Goal: Share content

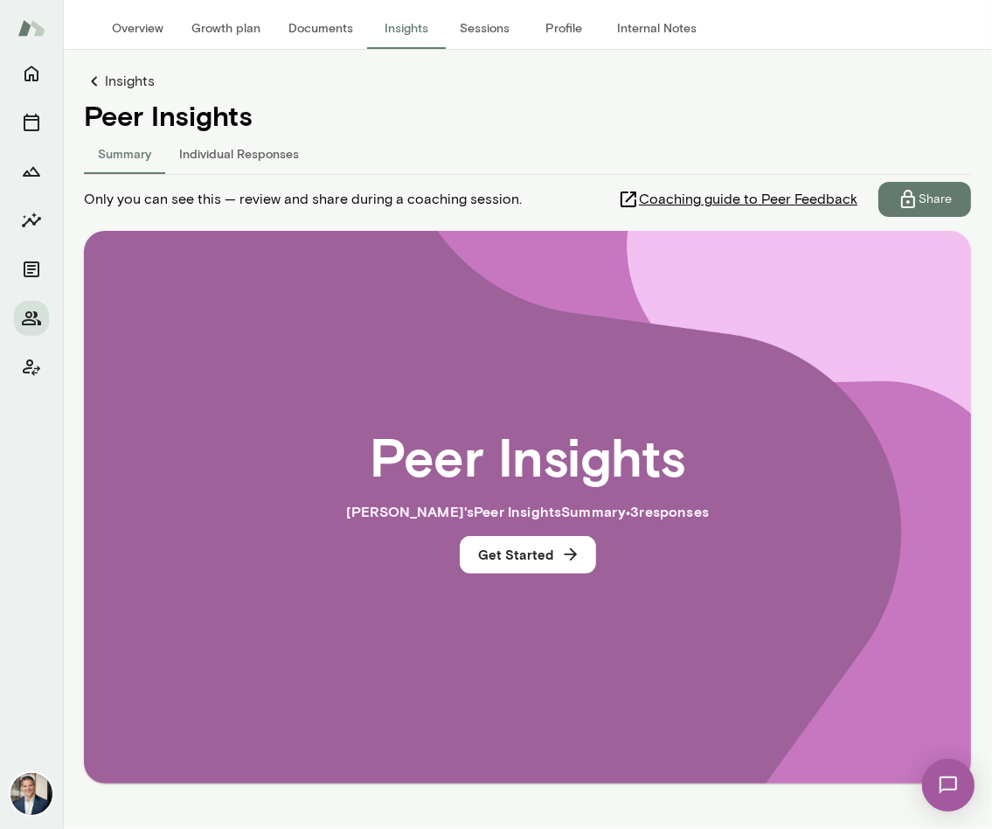
scroll to position [157, 0]
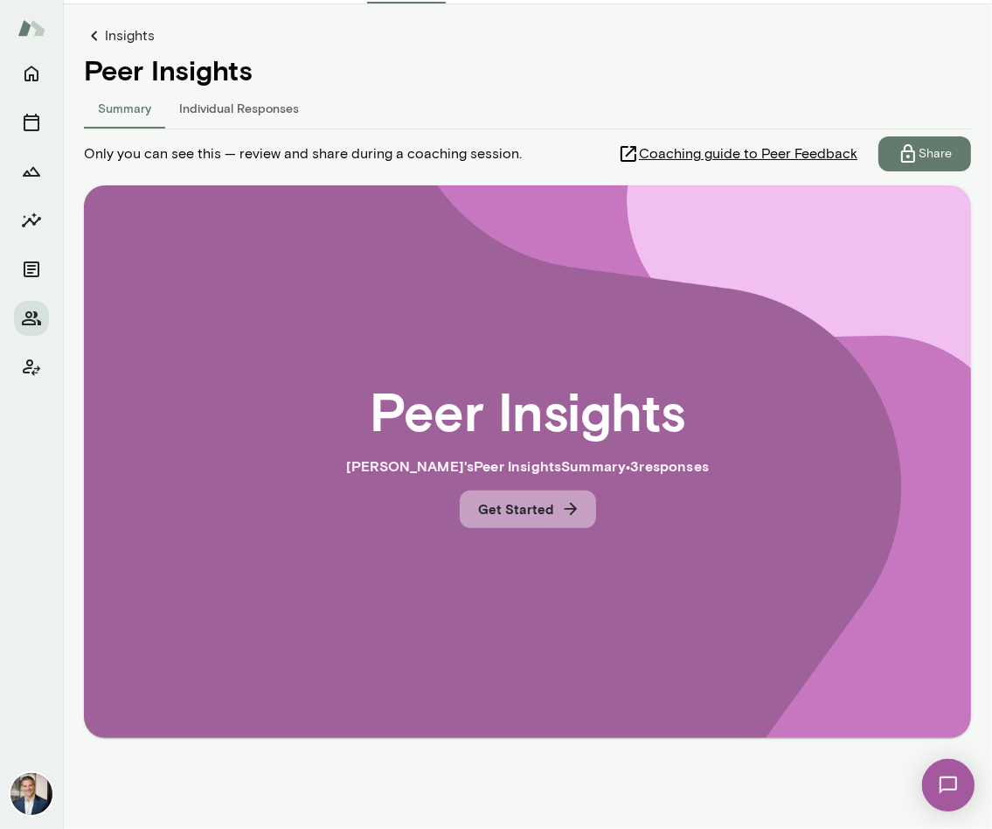
click at [550, 506] on button "Get Started" at bounding box center [528, 508] width 136 height 37
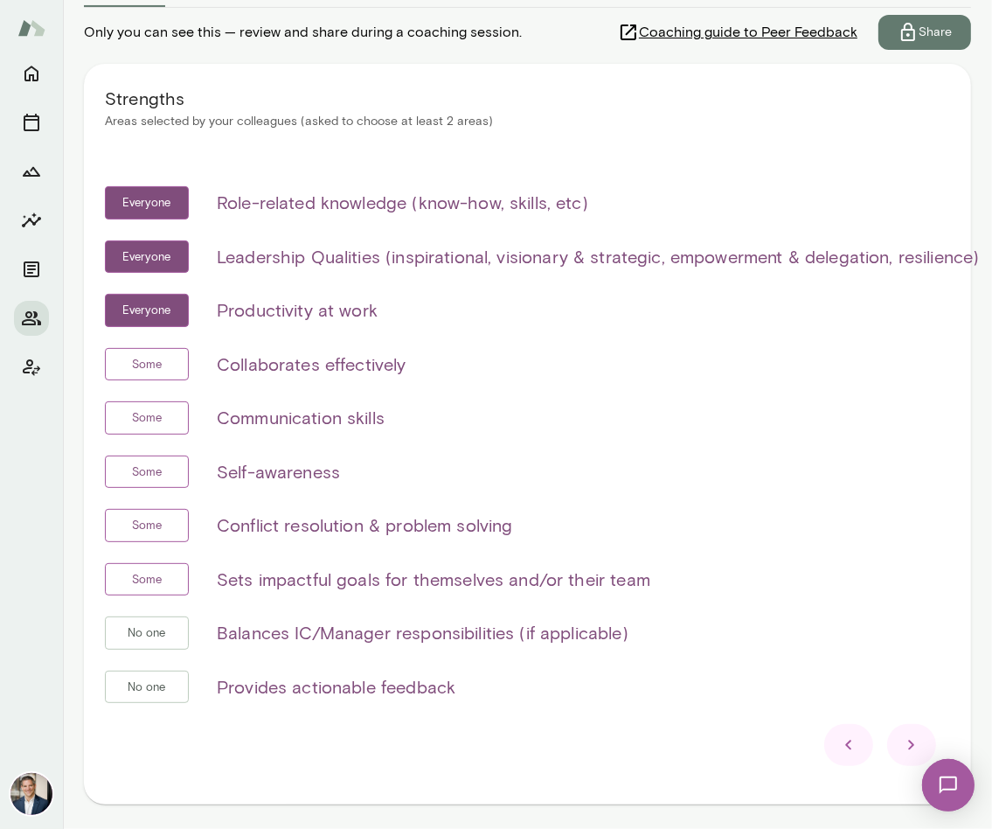
scroll to position [285, 0]
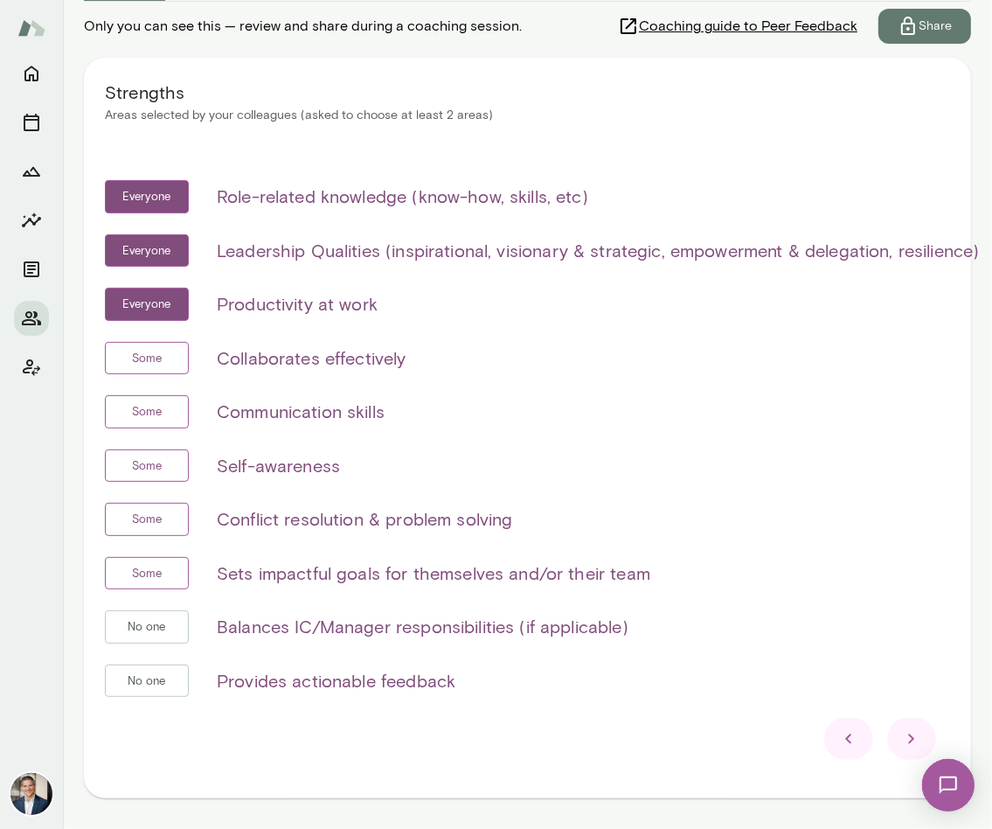
click at [907, 738] on icon at bounding box center [911, 738] width 21 height 21
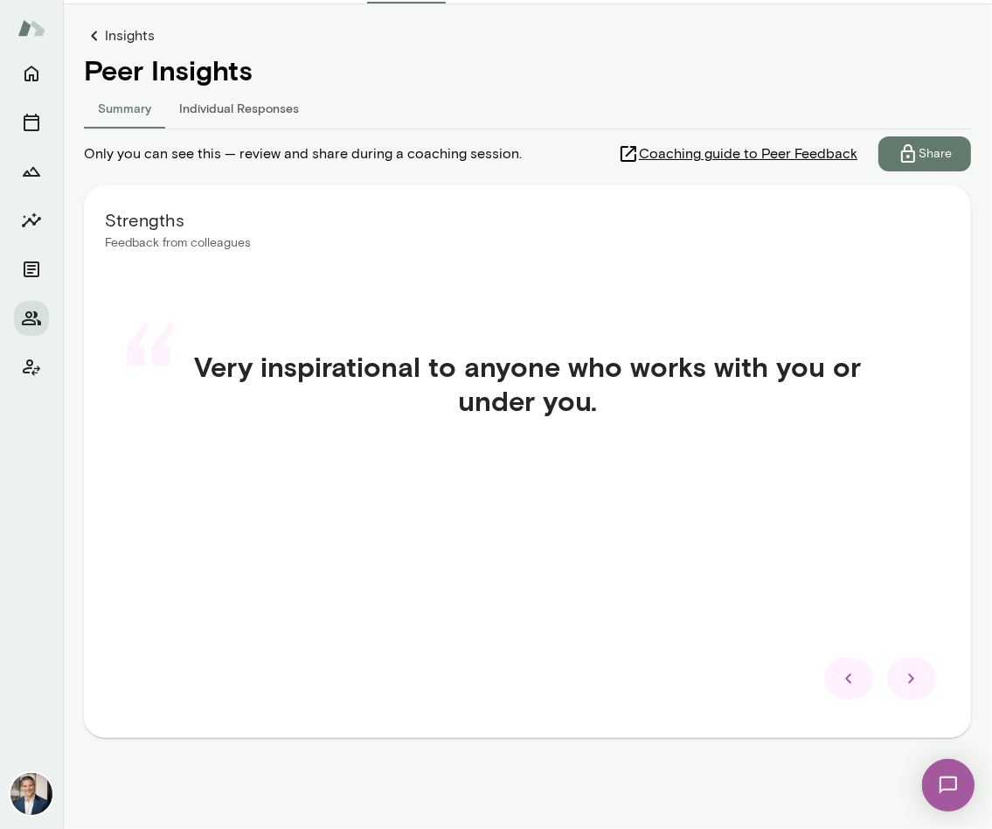
scroll to position [157, 0]
click at [907, 680] on icon at bounding box center [911, 678] width 21 height 21
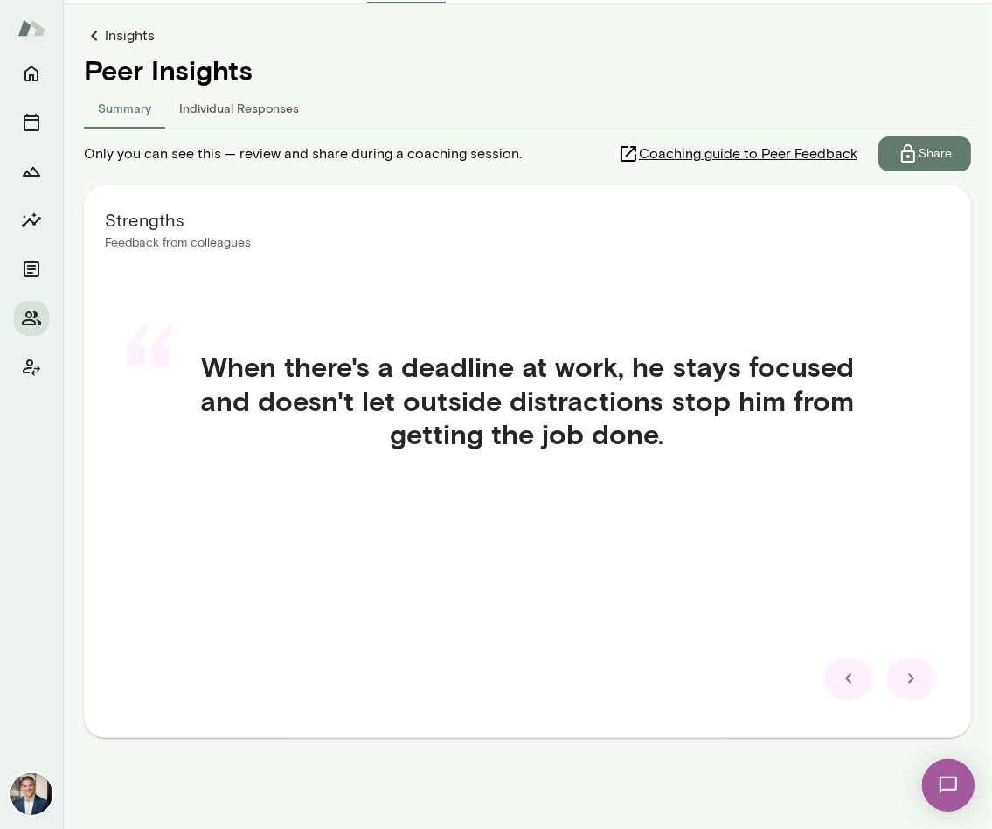
click at [907, 673] on icon at bounding box center [911, 678] width 21 height 21
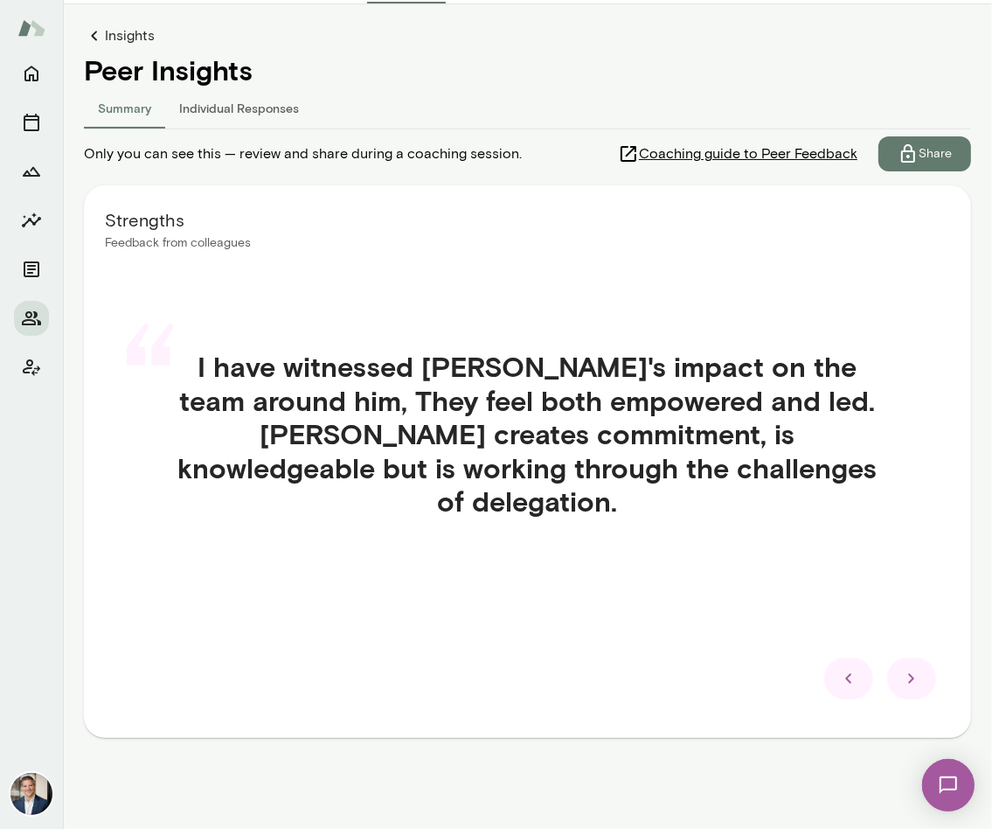
click at [906, 702] on div "Strengths Feedback from colleagues “ I have witnessed [PERSON_NAME]'s impact on…" at bounding box center [527, 461] width 887 height 553
click at [907, 686] on icon at bounding box center [911, 678] width 21 height 21
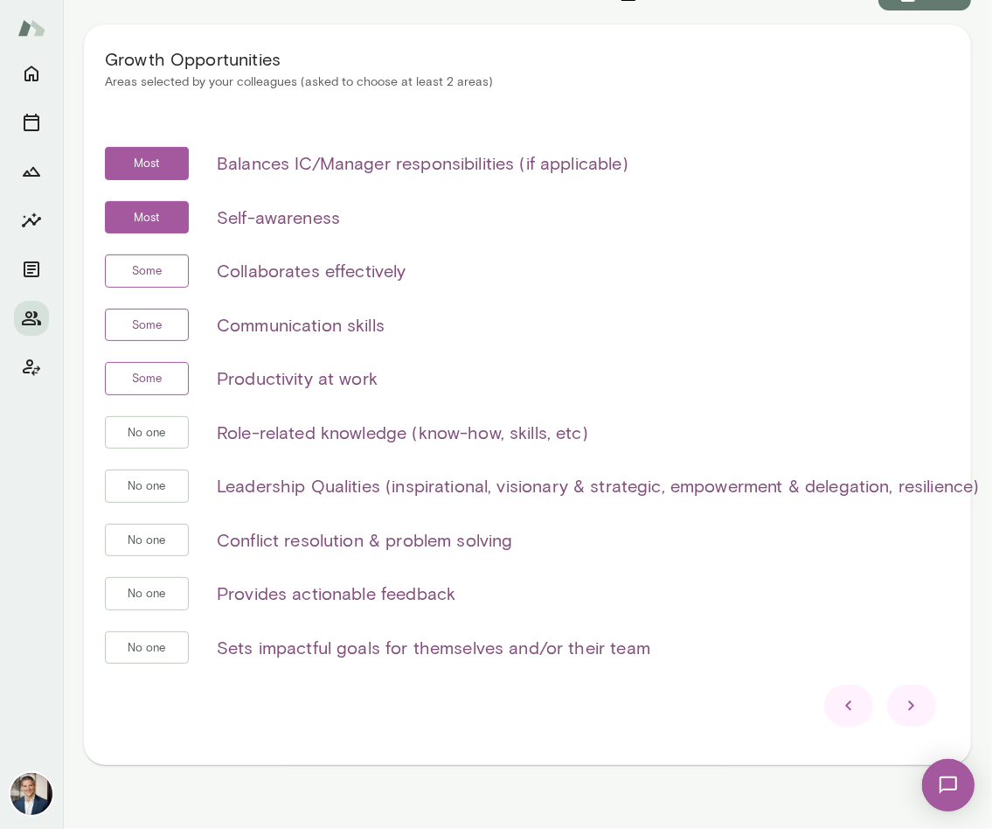
scroll to position [342, 0]
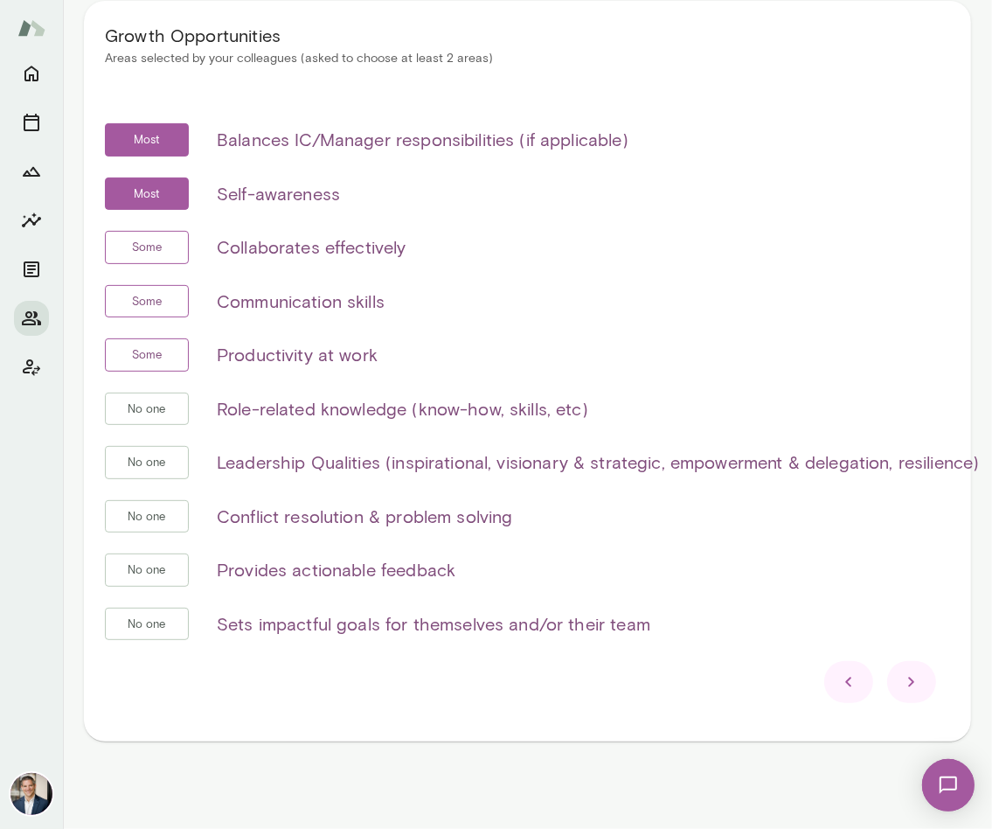
click at [851, 679] on icon at bounding box center [848, 681] width 21 height 21
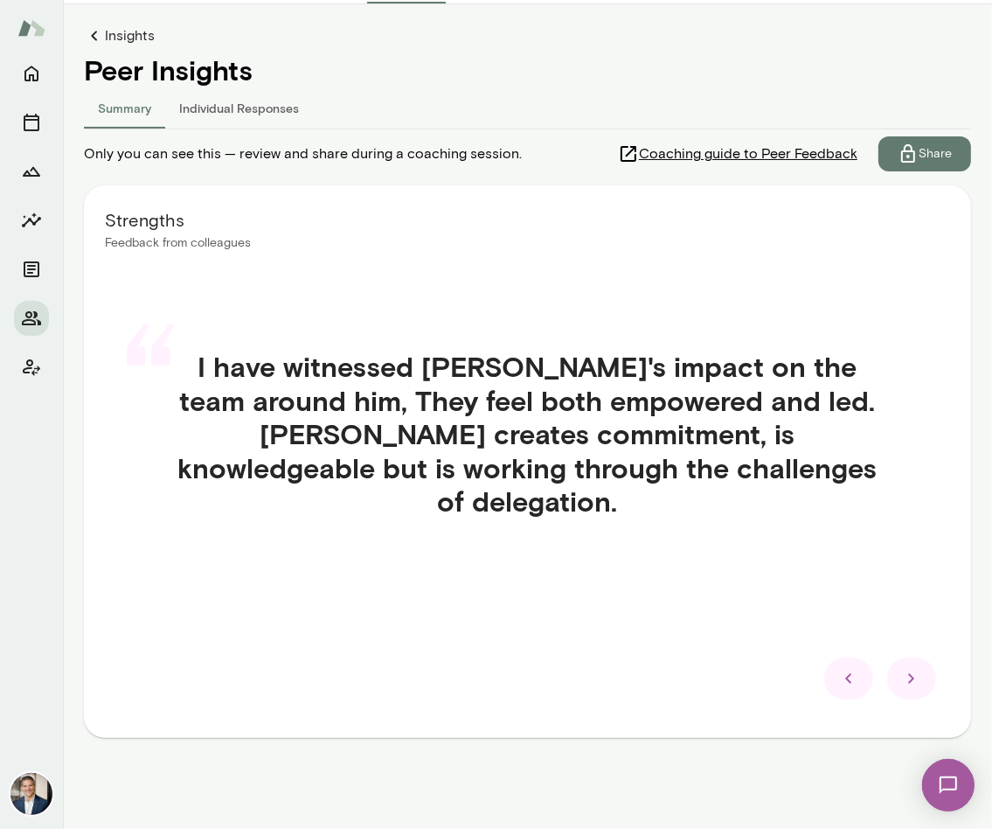
scroll to position [157, 0]
click at [851, 679] on icon at bounding box center [848, 678] width 21 height 21
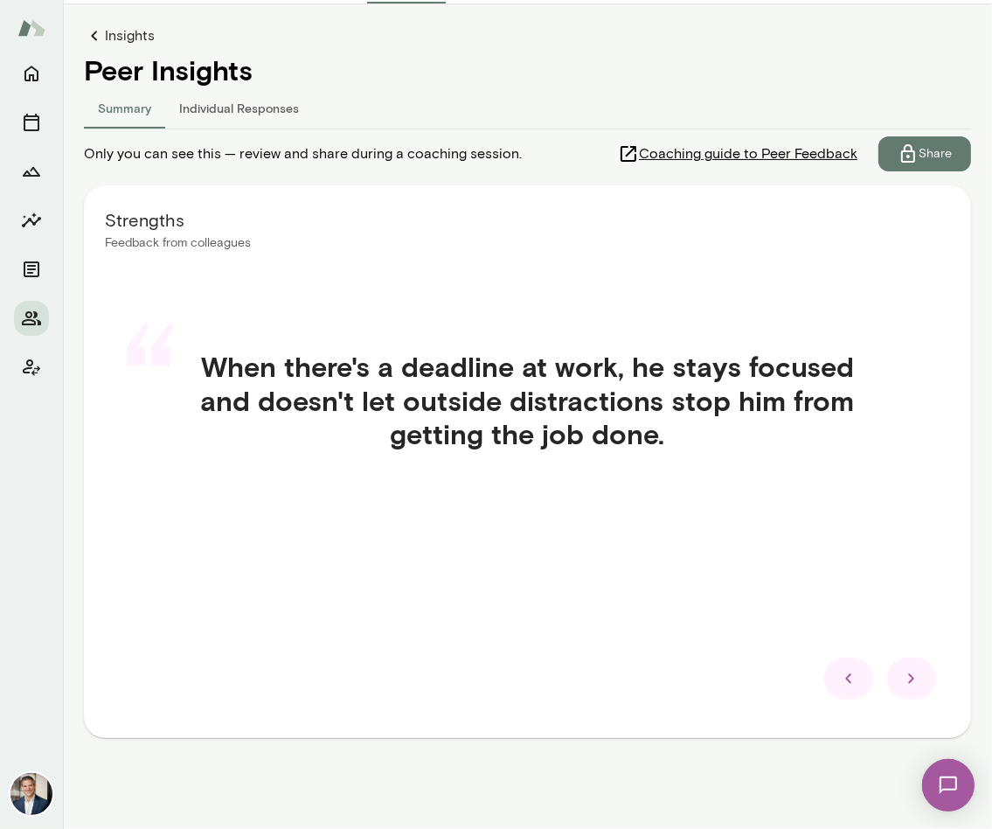
click at [851, 679] on icon at bounding box center [848, 678] width 21 height 21
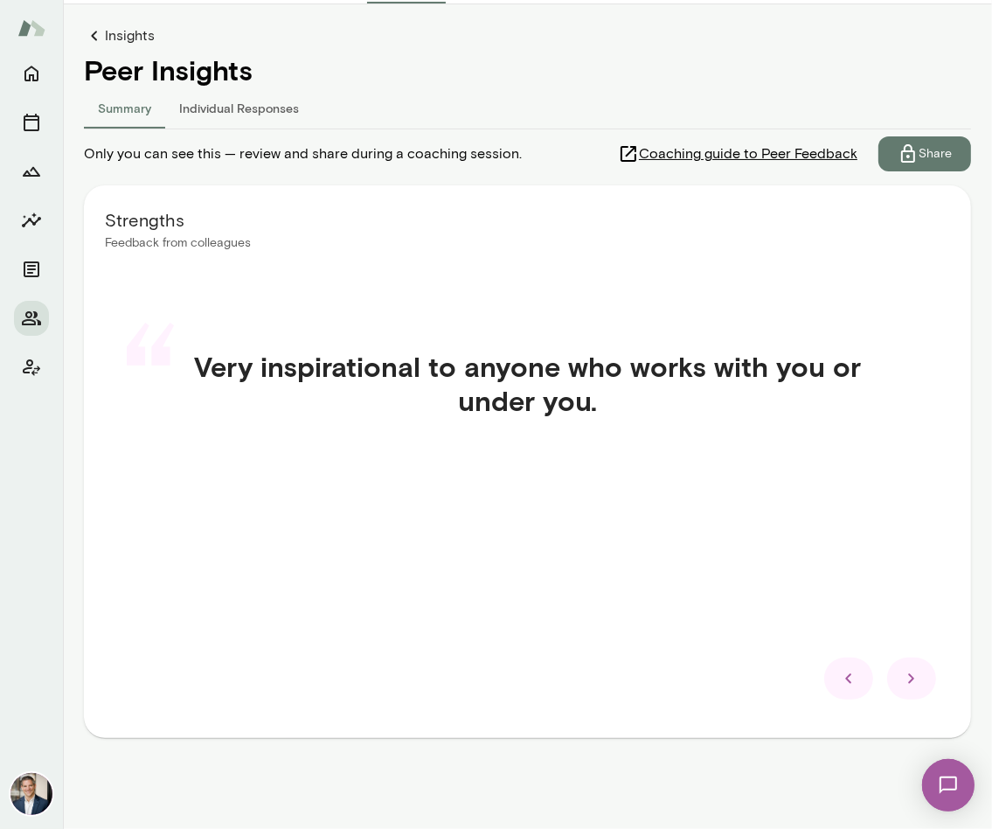
click at [851, 679] on icon at bounding box center [848, 678] width 21 height 21
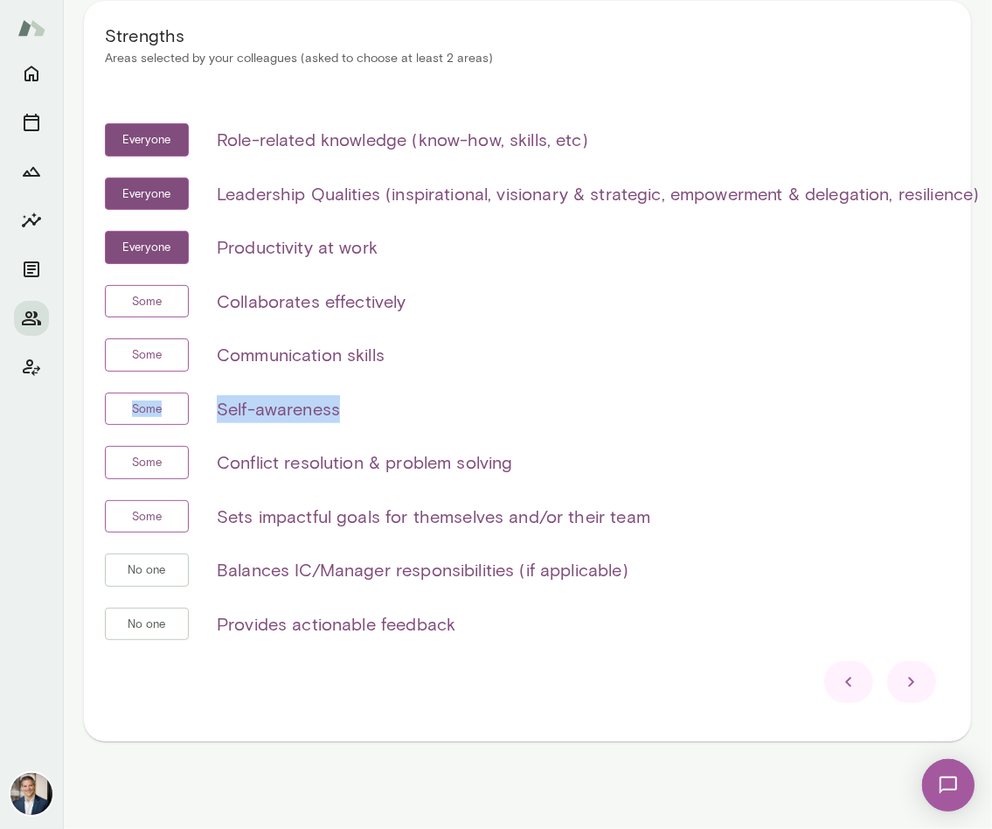
drag, startPoint x: 115, startPoint y: 399, endPoint x: 444, endPoint y: 421, distance: 329.5
click at [444, 421] on div "Some Self-awareness" at bounding box center [542, 409] width 875 height 33
click at [907, 679] on icon at bounding box center [911, 681] width 21 height 21
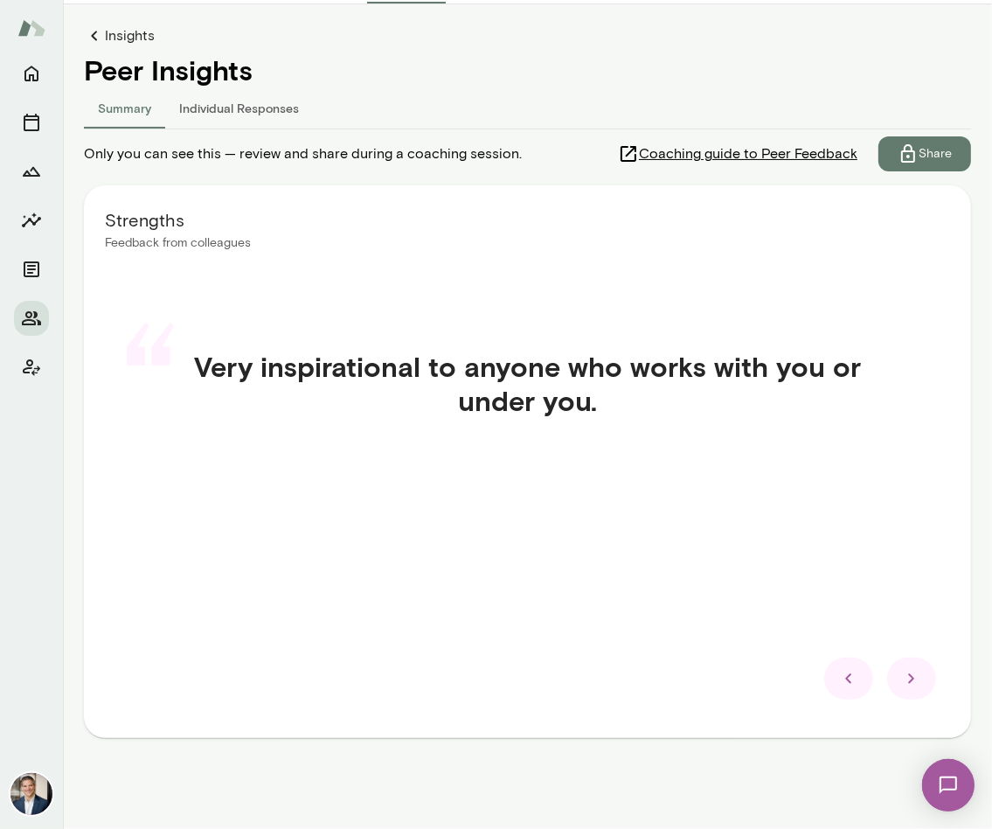
click at [907, 679] on icon at bounding box center [911, 678] width 21 height 21
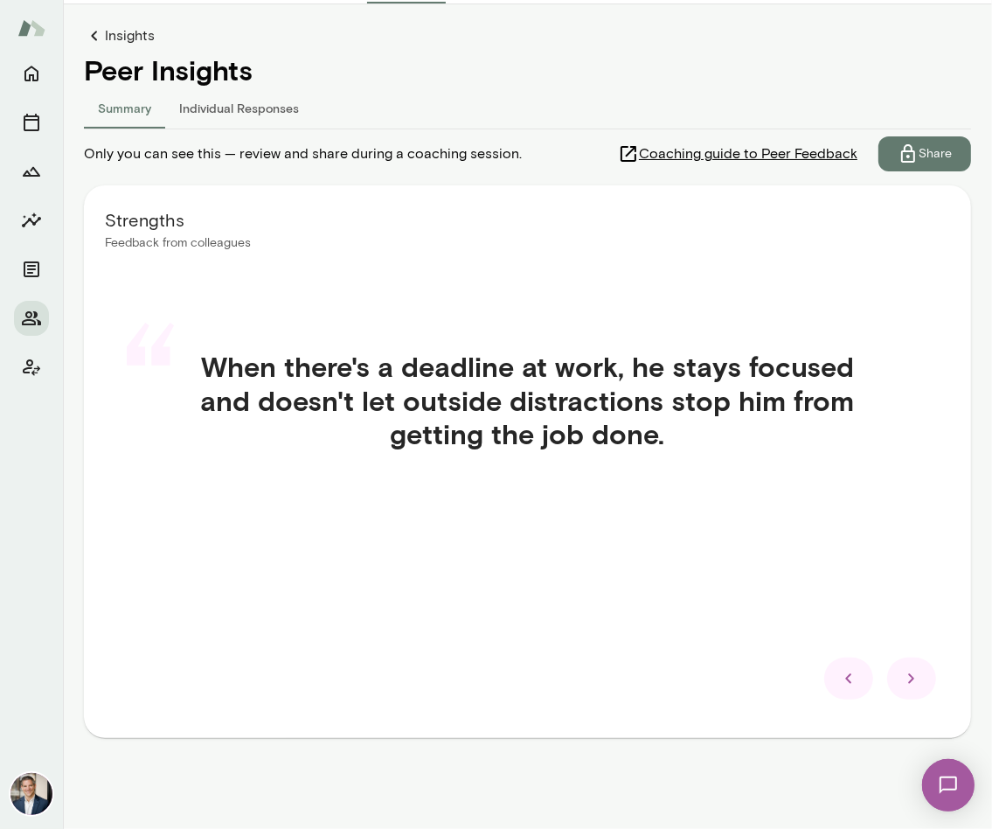
click at [907, 679] on icon at bounding box center [911, 678] width 21 height 21
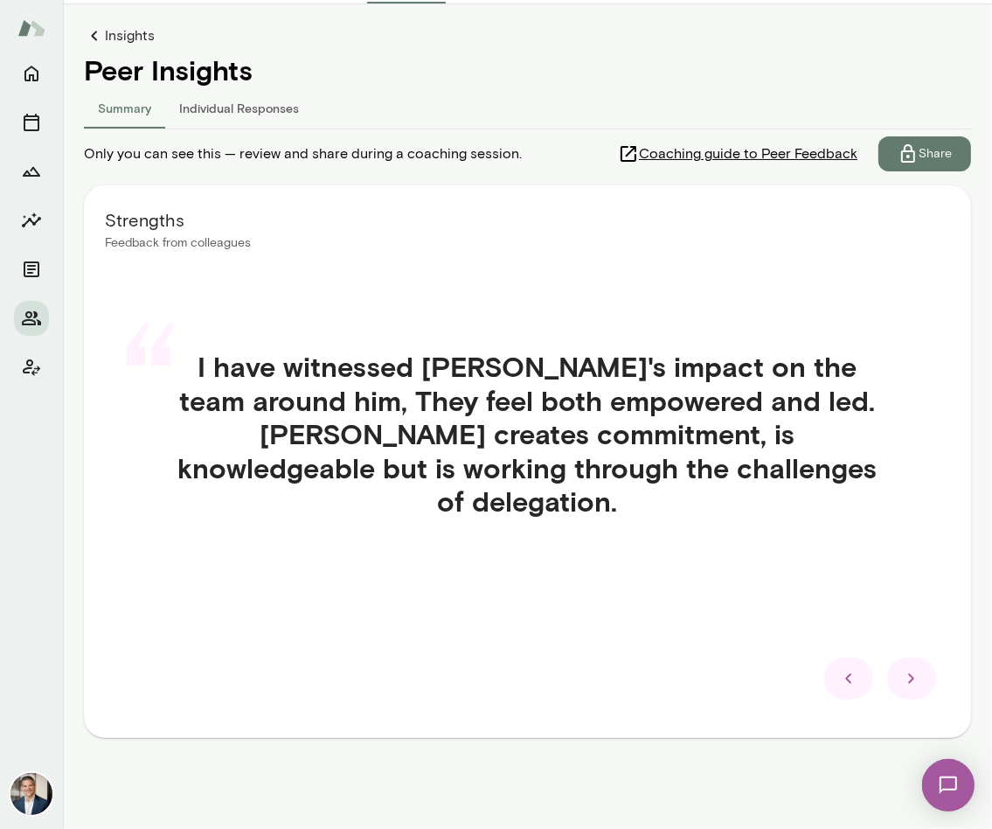
click at [907, 679] on icon at bounding box center [911, 678] width 21 height 21
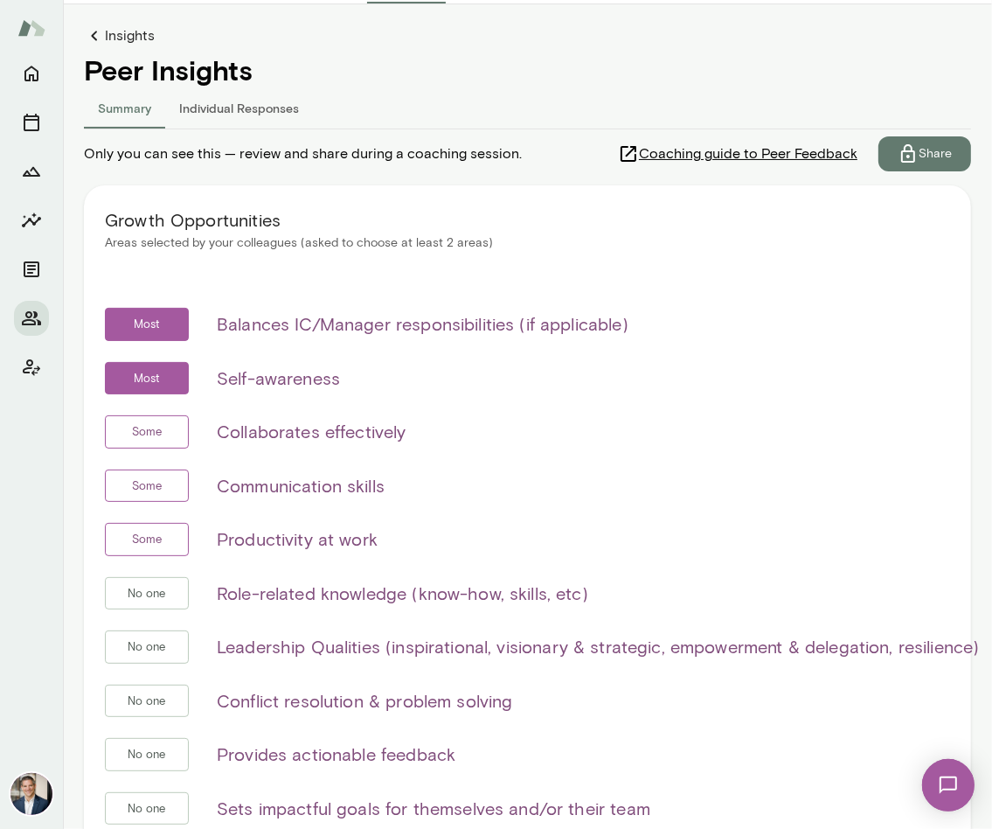
scroll to position [342, 0]
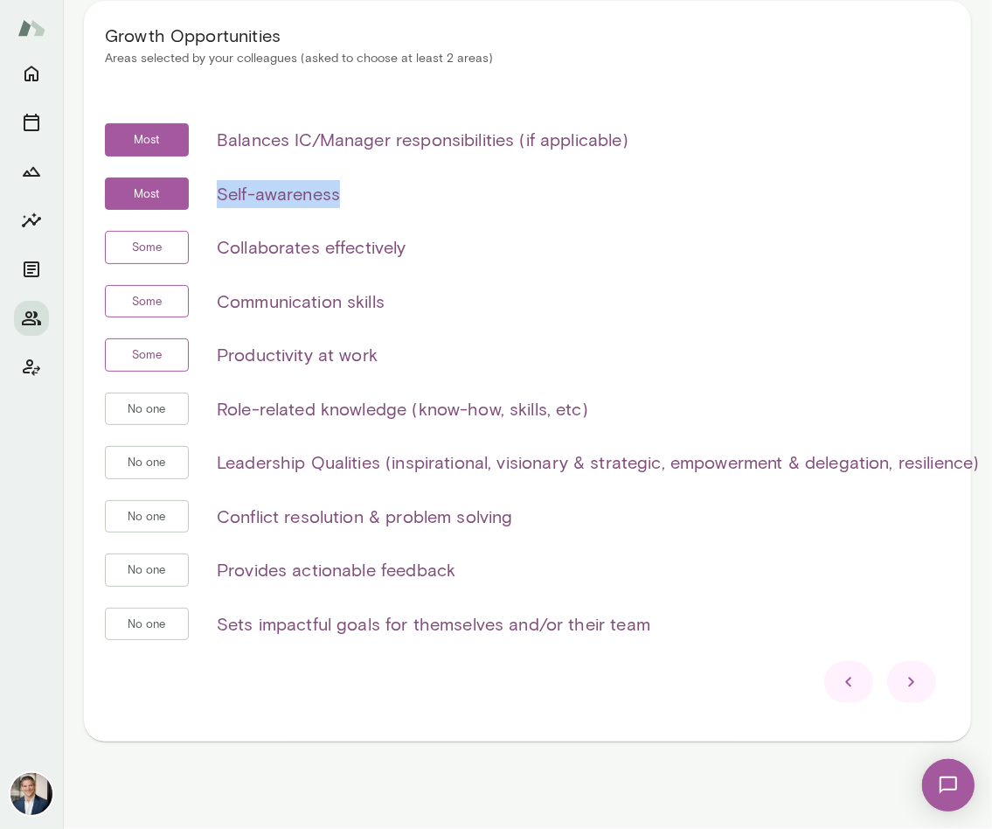
drag, startPoint x: 216, startPoint y: 194, endPoint x: 431, endPoint y: 211, distance: 215.7
click at [431, 211] on div "Most Balances IC/Manager responsibilities (if applicable) Most Self-awareness S…" at bounding box center [527, 392] width 845 height 538
click at [486, 262] on div "Most Balances IC/Manager responsibilities (if applicable) Most Self-awareness S…" at bounding box center [527, 392] width 845 height 538
click at [907, 685] on icon at bounding box center [911, 681] width 21 height 21
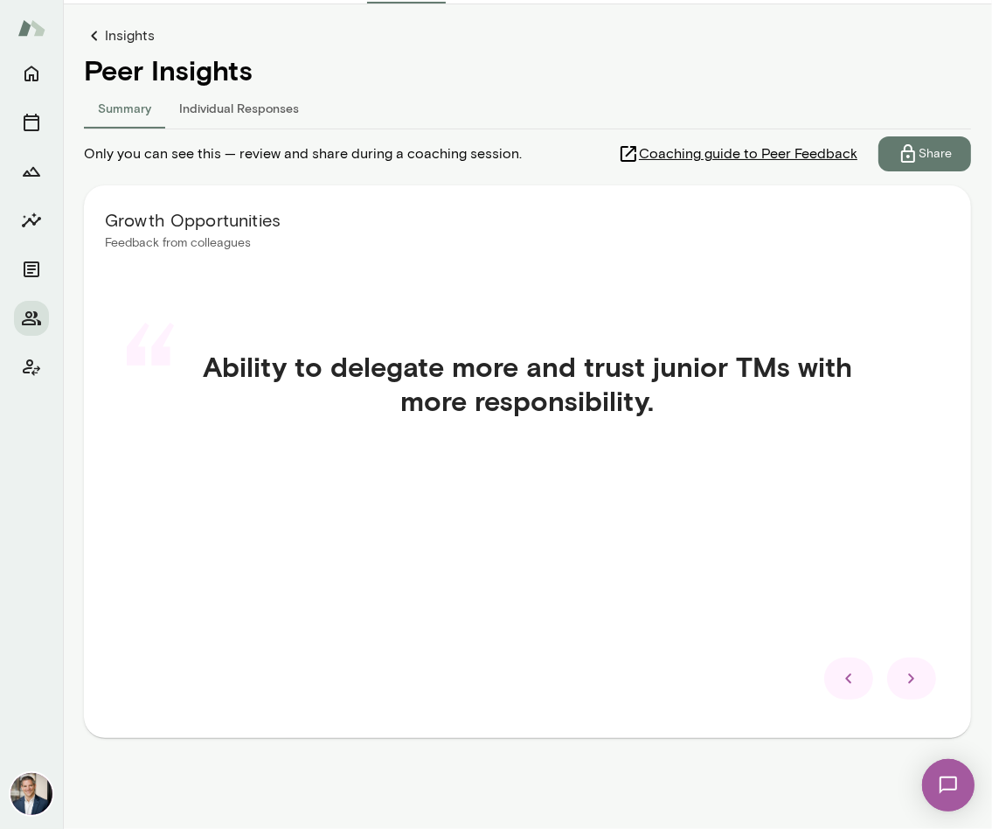
click at [584, 365] on h4 "Ability to delegate more and trust junior TMs with more responsibility." at bounding box center [527, 383] width 783 height 67
click at [907, 665] on div at bounding box center [911, 678] width 49 height 42
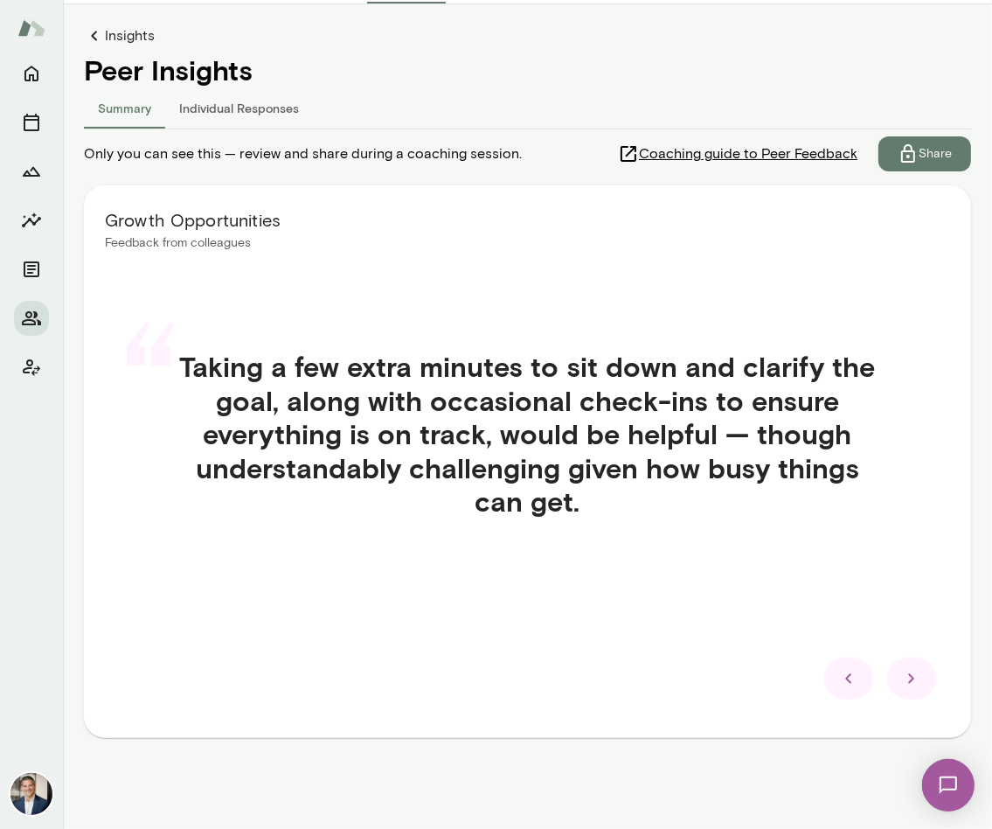
click at [848, 684] on icon at bounding box center [848, 678] width 21 height 21
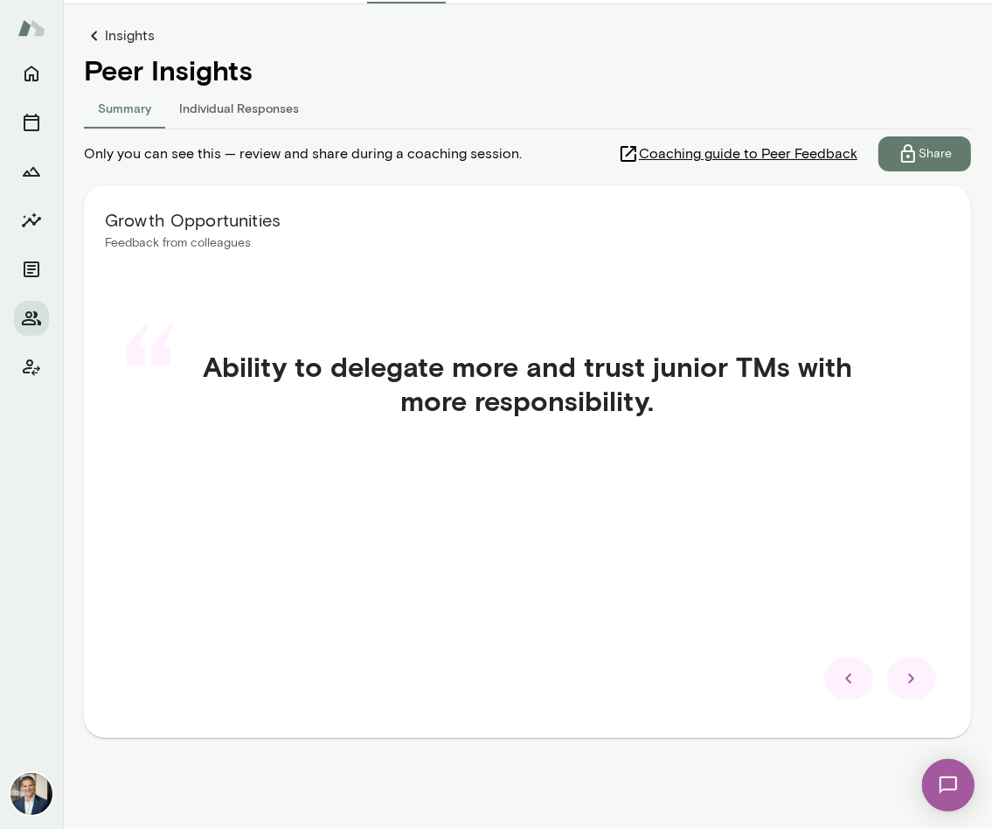
click at [907, 681] on icon at bounding box center [911, 679] width 6 height 10
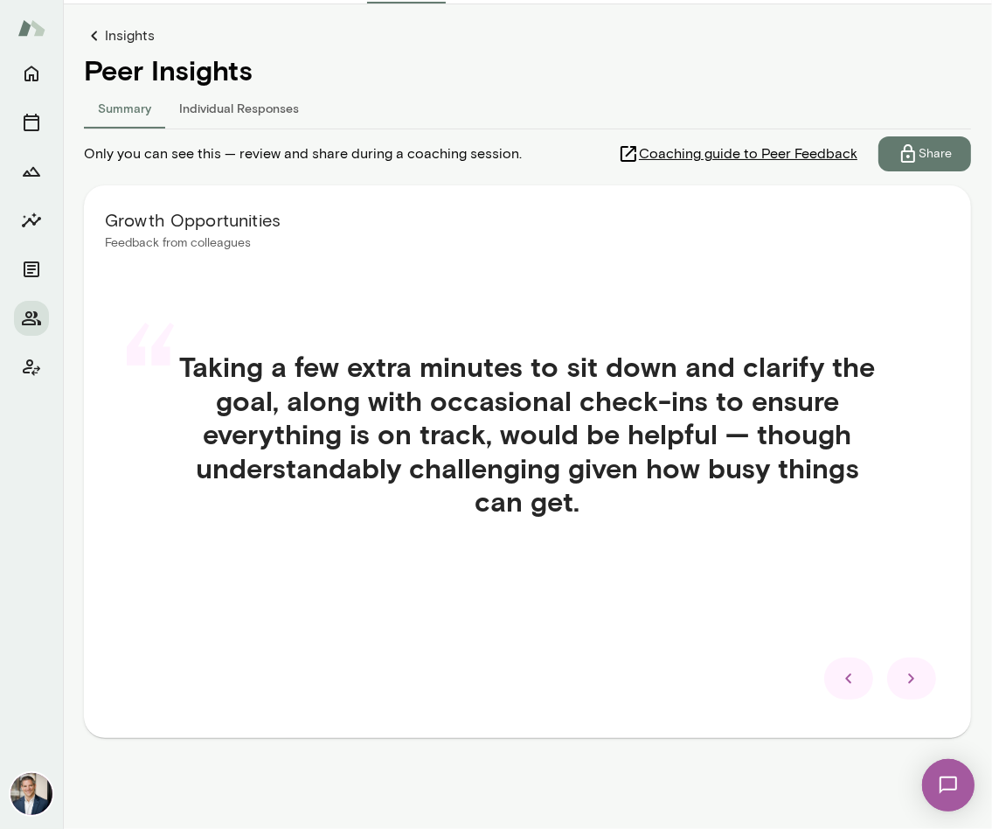
click at [907, 681] on icon at bounding box center [911, 679] width 6 height 10
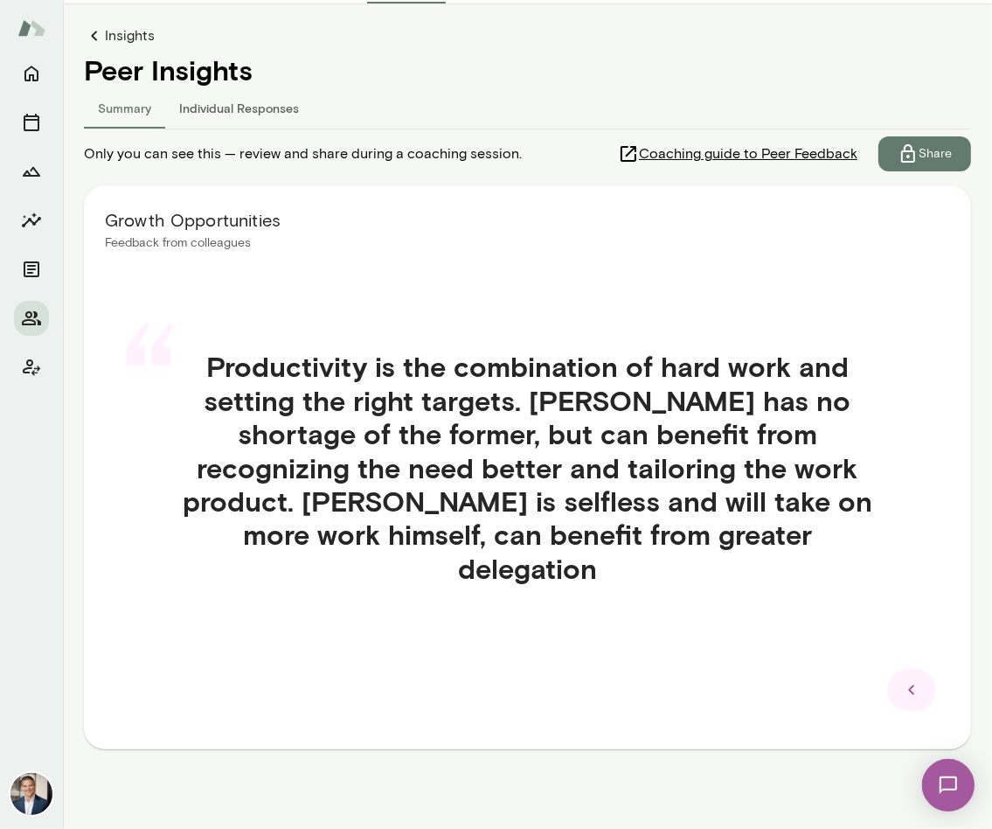
click at [907, 681] on icon at bounding box center [911, 689] width 21 height 21
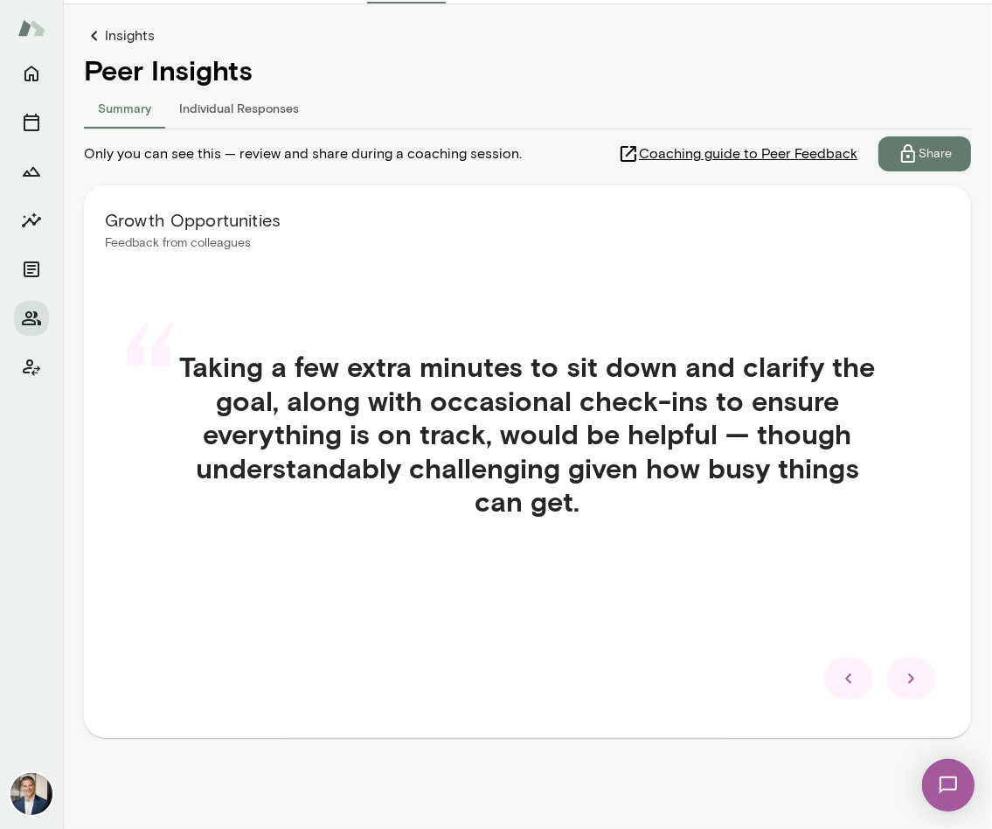
click at [839, 681] on icon at bounding box center [848, 678] width 21 height 21
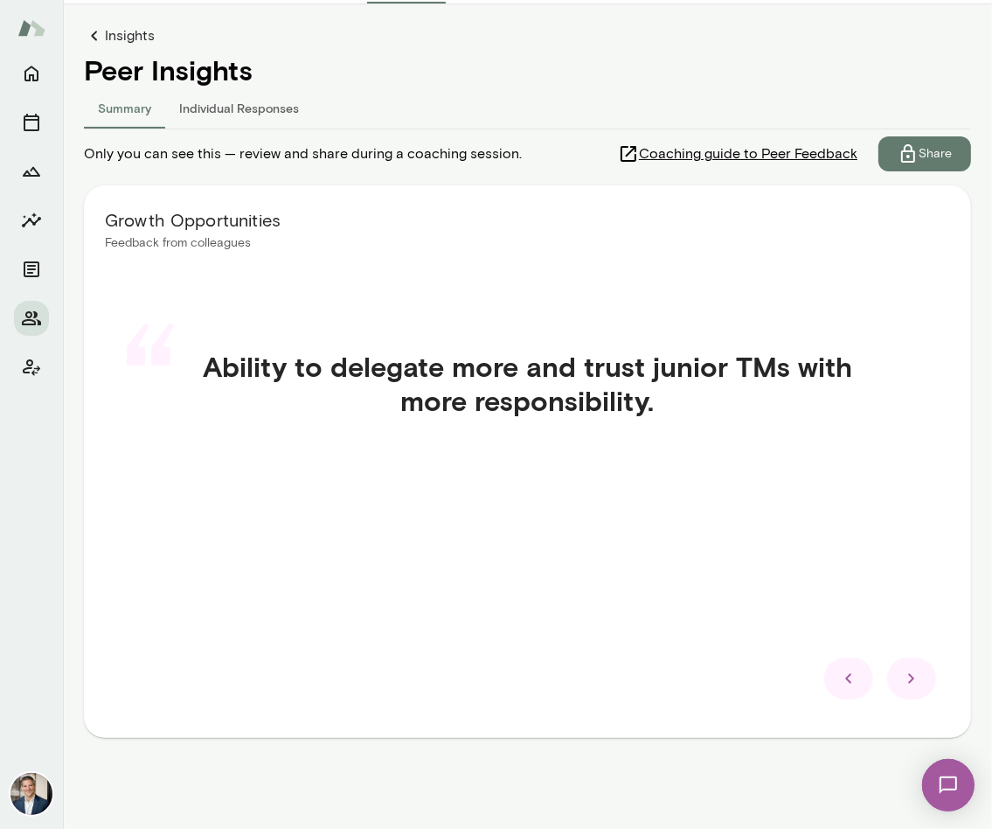
click at [843, 679] on icon at bounding box center [848, 678] width 21 height 21
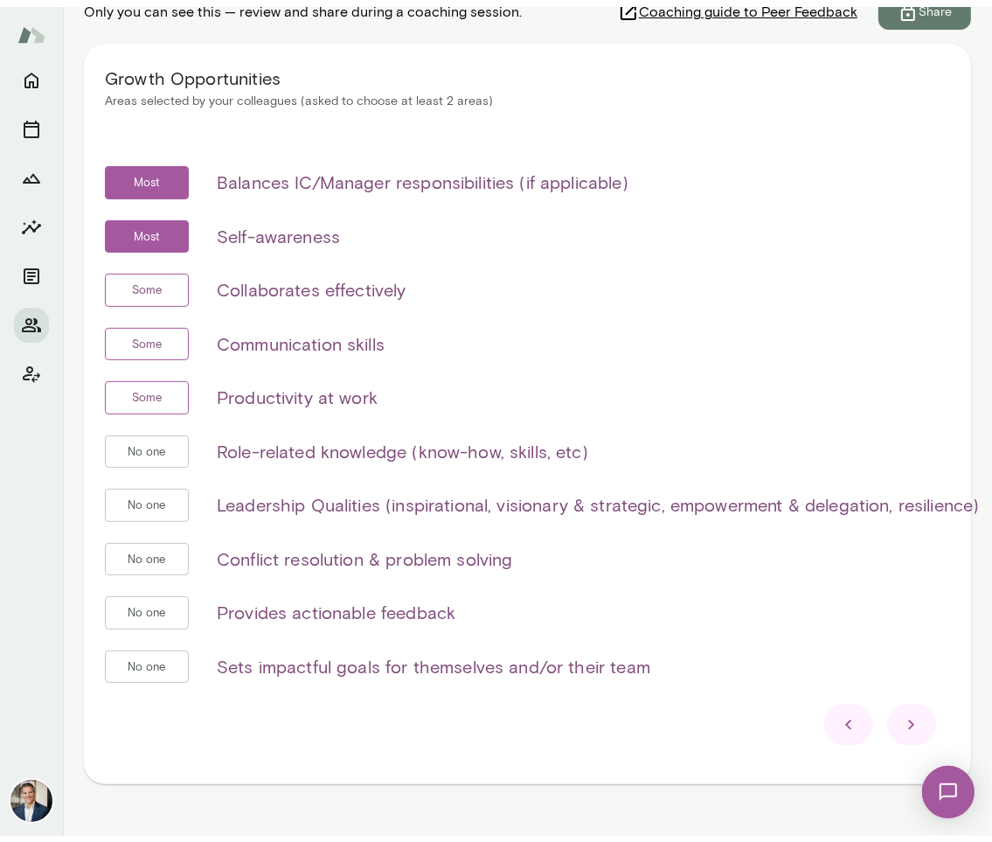
scroll to position [304, 0]
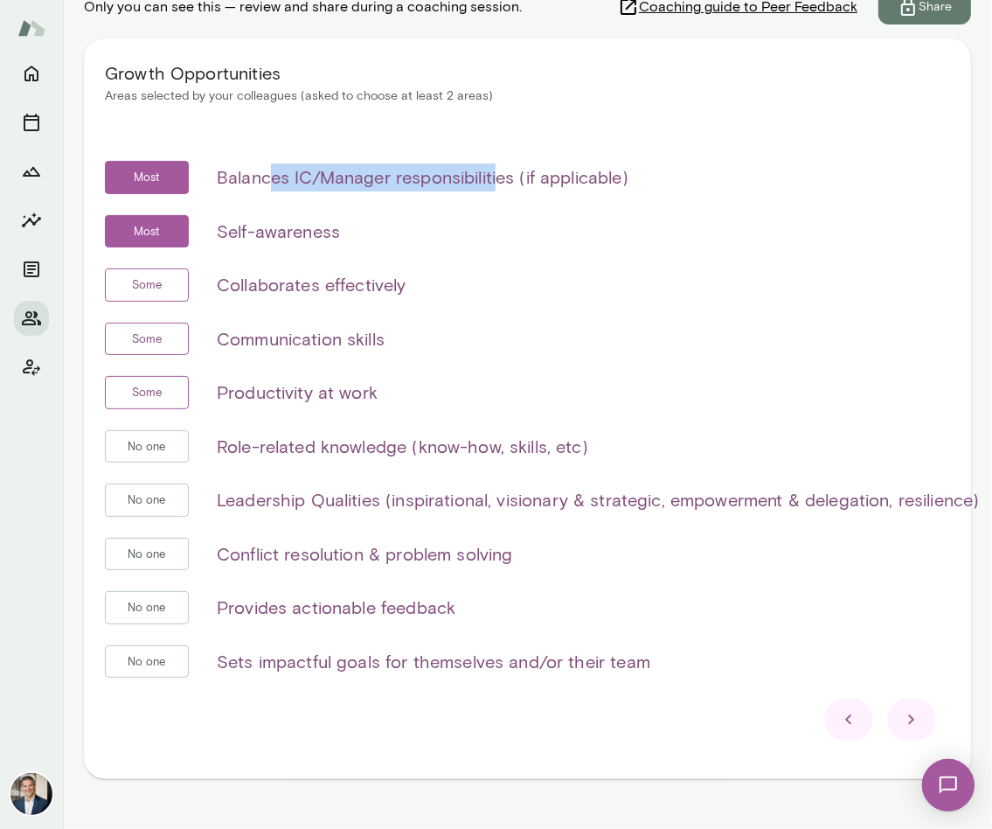
drag, startPoint x: 266, startPoint y: 178, endPoint x: 497, endPoint y: 219, distance: 235.3
click at [496, 177] on h6 "Balances IC/Manager responsibilities (if applicable)" at bounding box center [423, 177] width 412 height 28
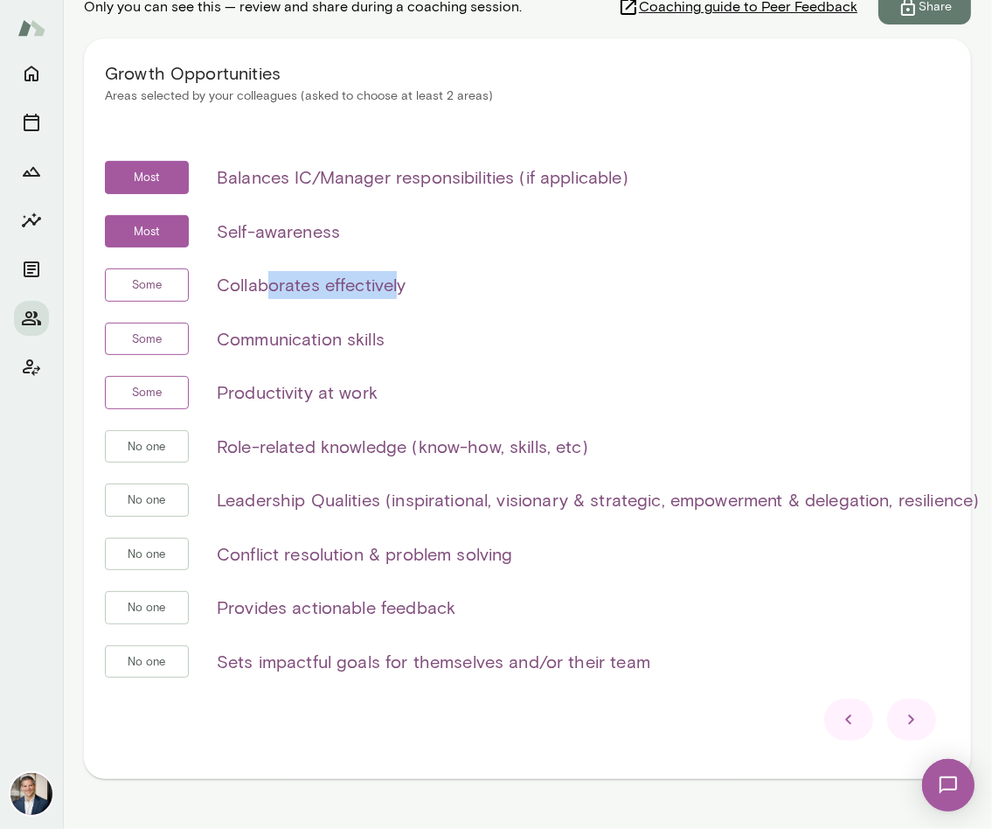
drag, startPoint x: 264, startPoint y: 285, endPoint x: 427, endPoint y: 295, distance: 162.9
click at [399, 282] on h6 "Collaborates effectively" at bounding box center [312, 285] width 190 height 28
click at [519, 282] on div "Some Collaborates effectively" at bounding box center [542, 284] width 875 height 33
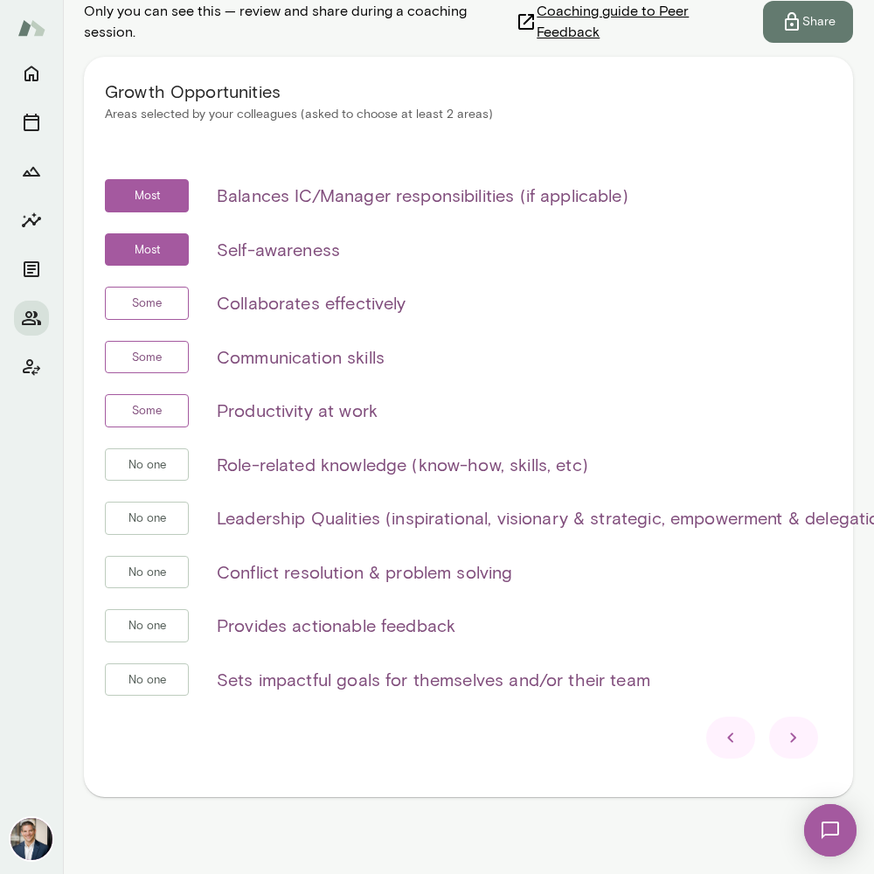
scroll to position [0, 0]
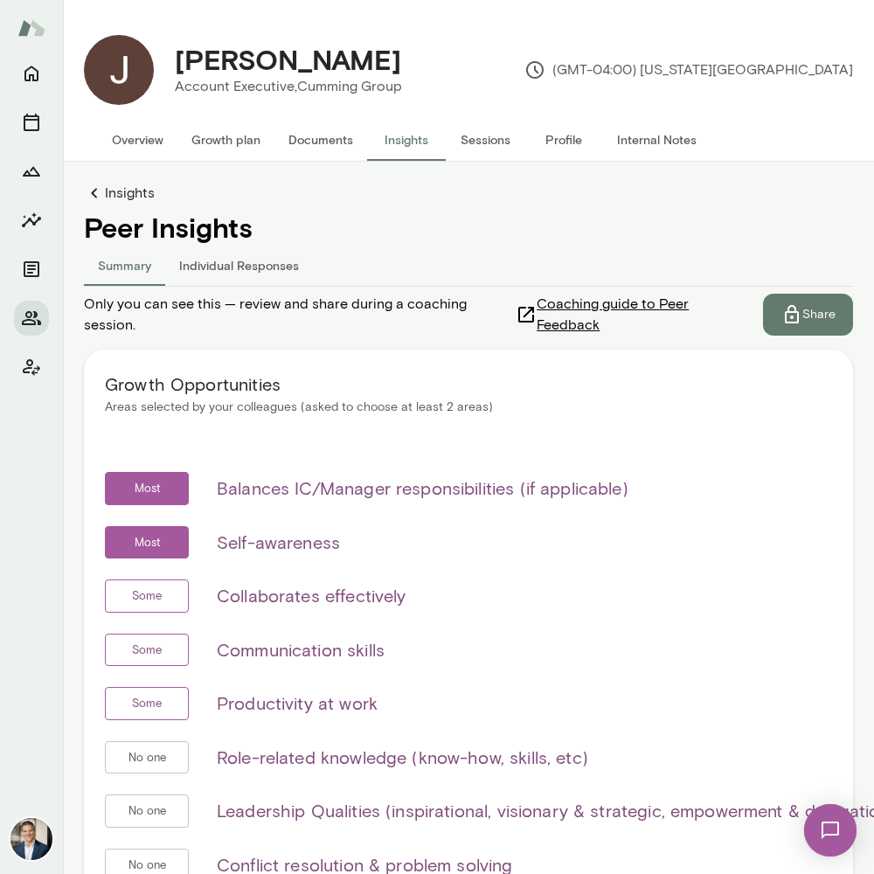
click at [803, 305] on button "Share" at bounding box center [808, 315] width 90 height 42
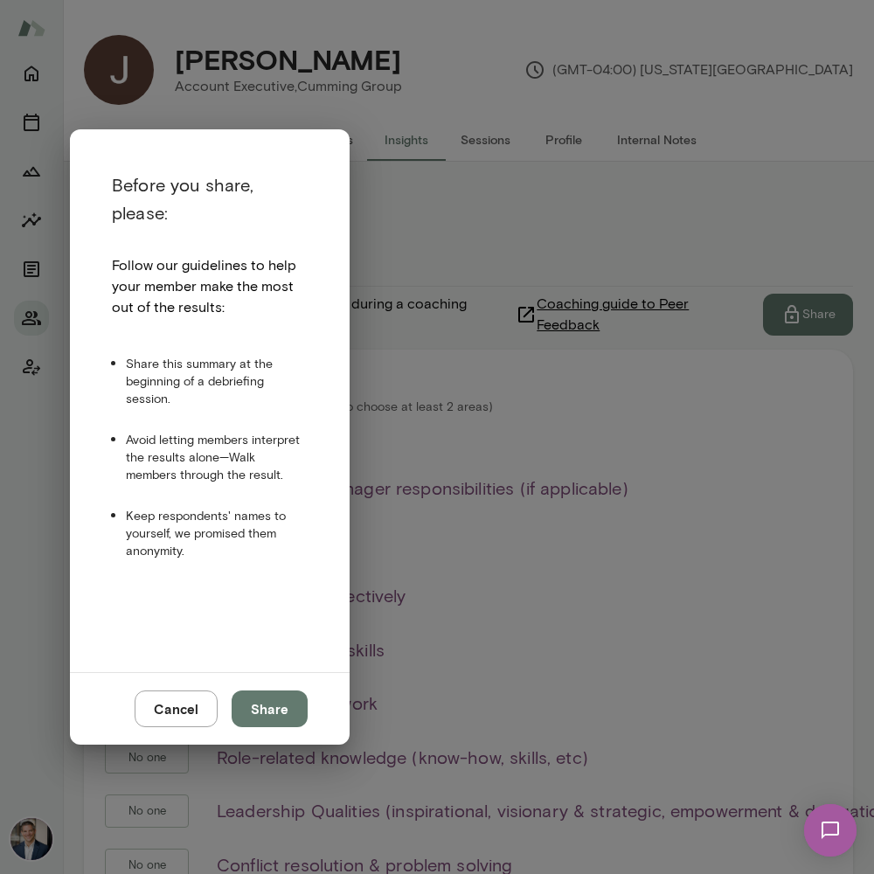
click at [267, 710] on button "Share" at bounding box center [270, 709] width 76 height 37
